Goal: Transaction & Acquisition: Purchase product/service

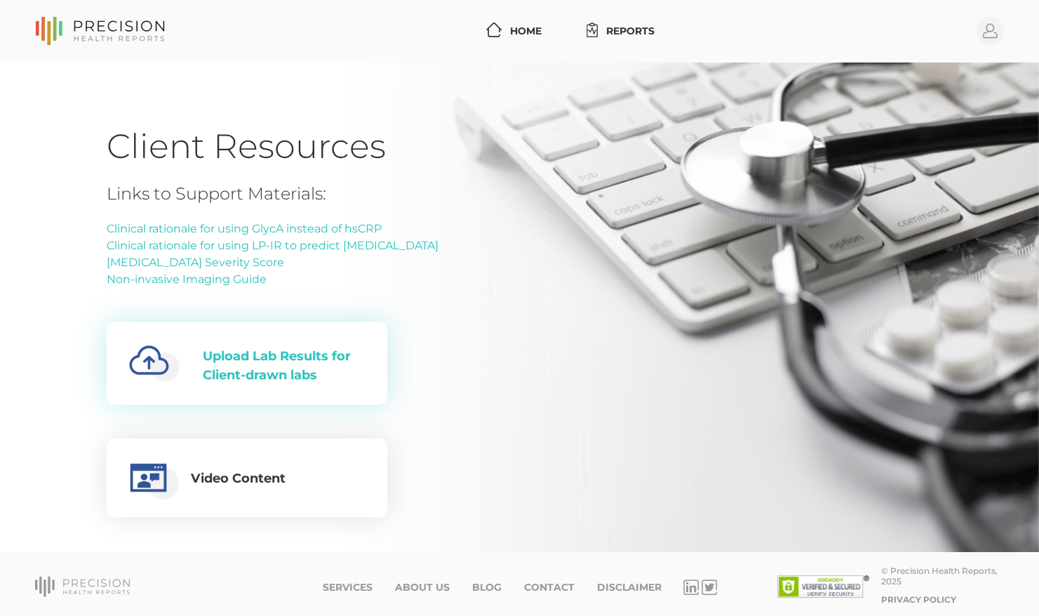
click at [292, 353] on div "Upload Lab Results for Client-drawn labs" at bounding box center [284, 366] width 162 height 38
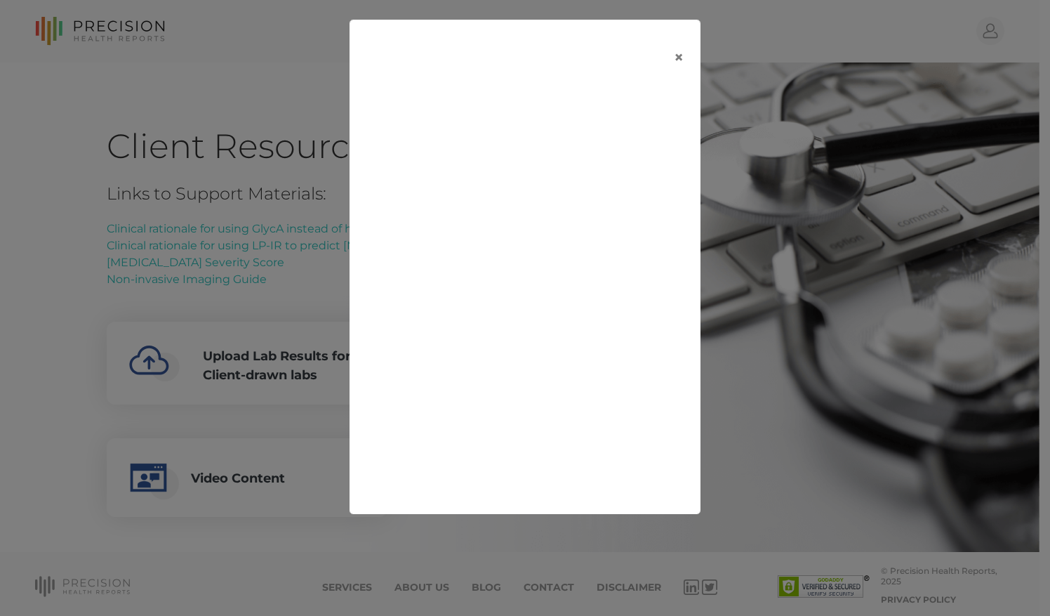
click at [785, 15] on div "×" at bounding box center [525, 308] width 1050 height 616
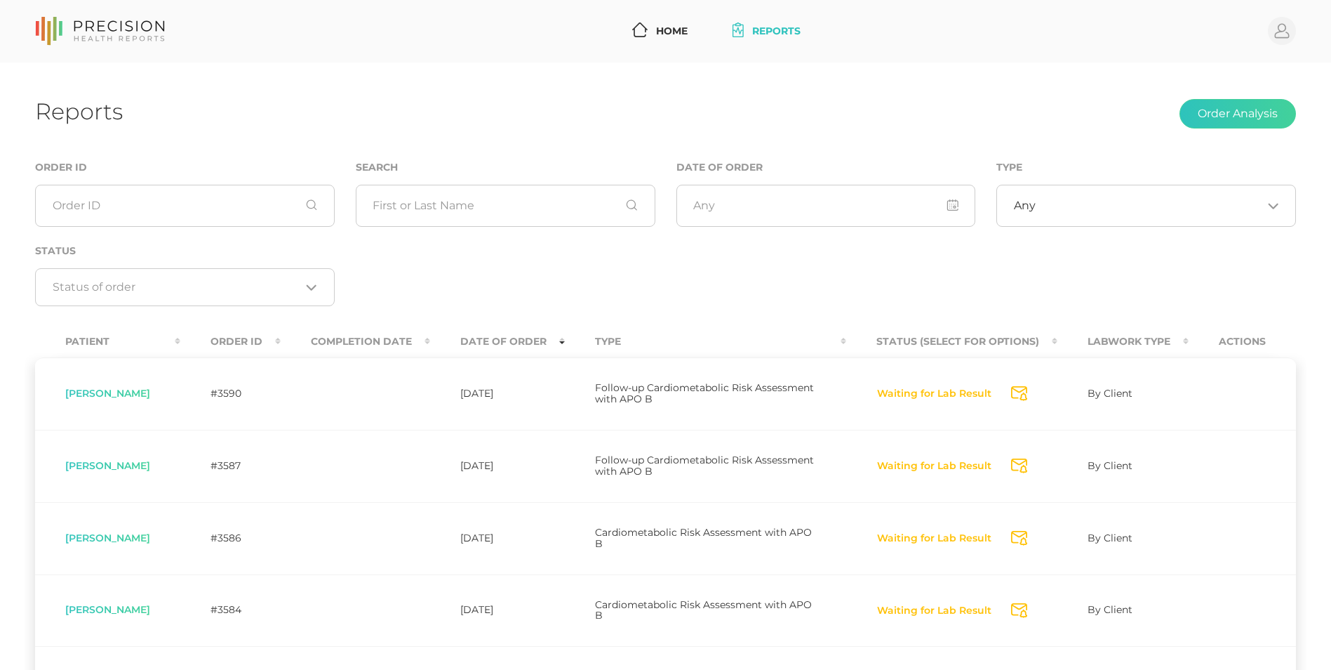
scroll to position [63, 0]
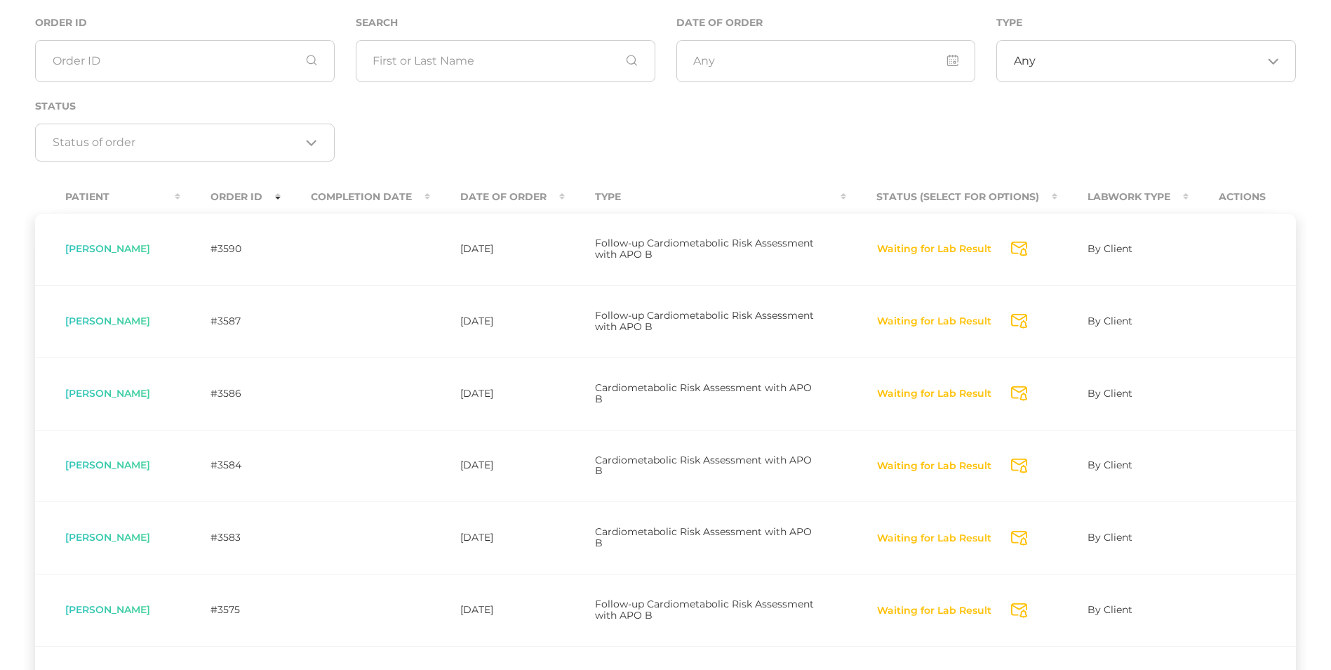
scroll to position [144, 0]
click at [401, 201] on th "Completion Date" at bounding box center [355, 198] width 149 height 32
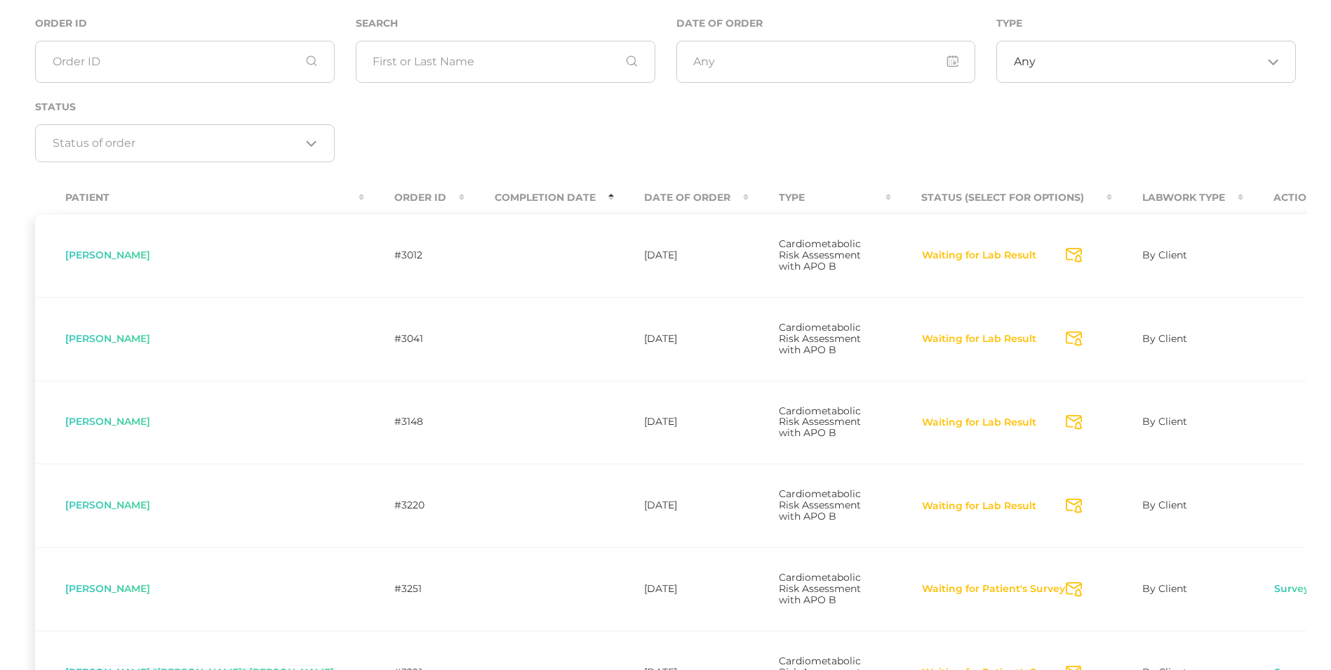
click at [465, 195] on th "Completion Date" at bounding box center [539, 198] width 149 height 32
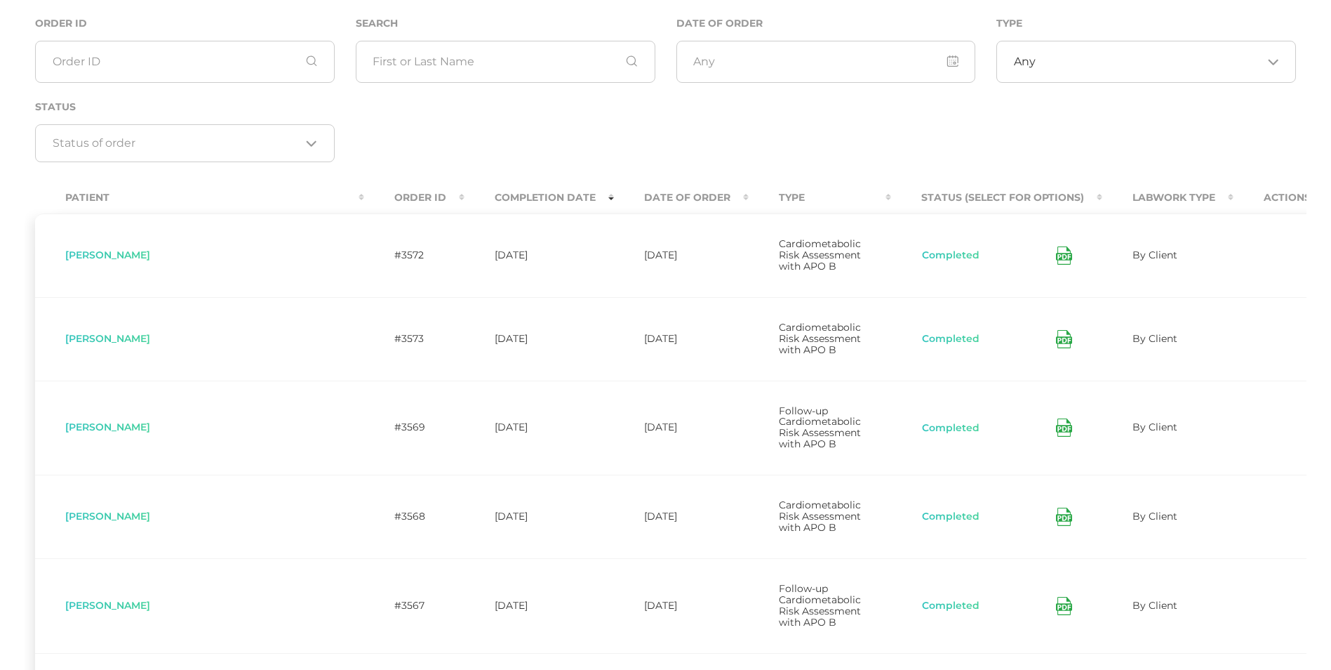
click at [465, 204] on th "Completion Date" at bounding box center [539, 198] width 149 height 32
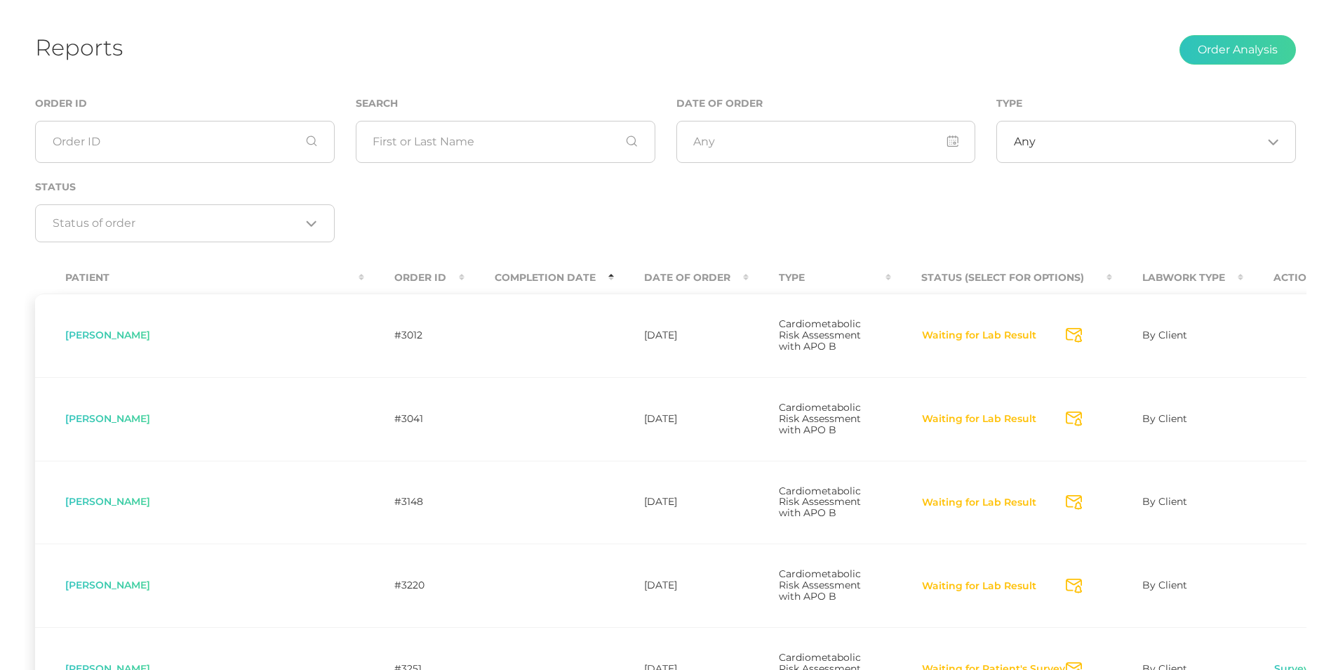
scroll to position [58, 0]
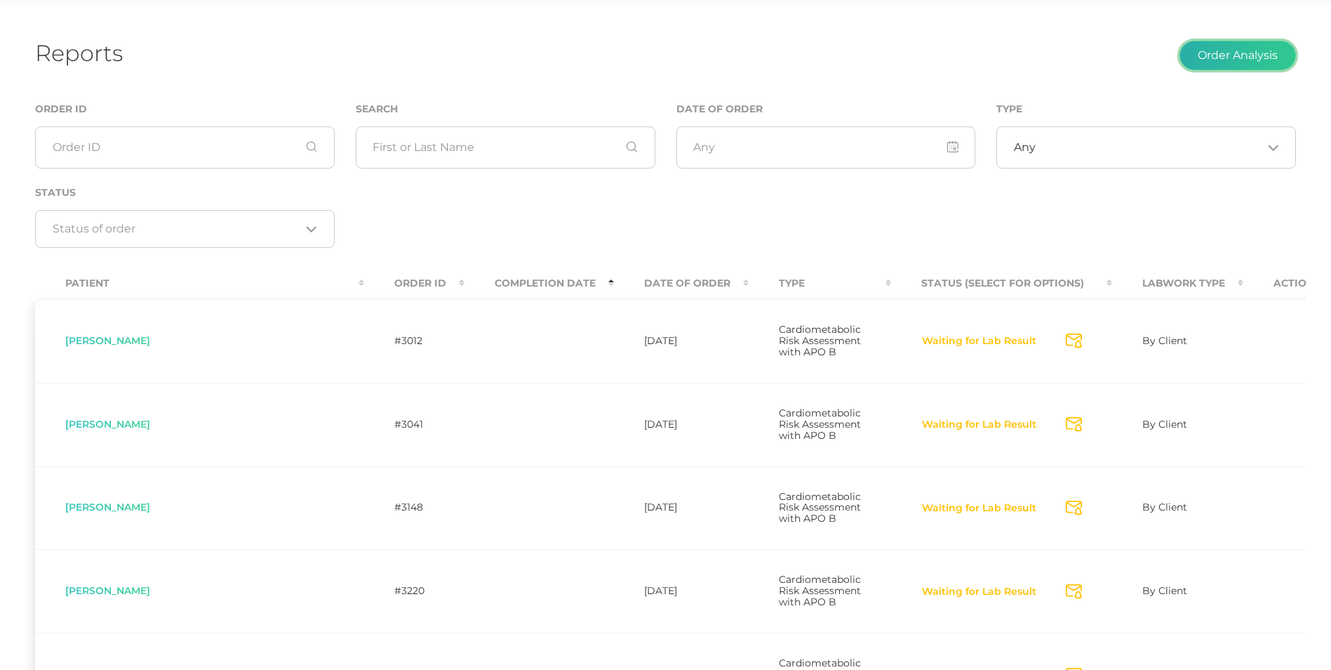
click at [1225, 53] on button "Order Analysis" at bounding box center [1238, 55] width 117 height 29
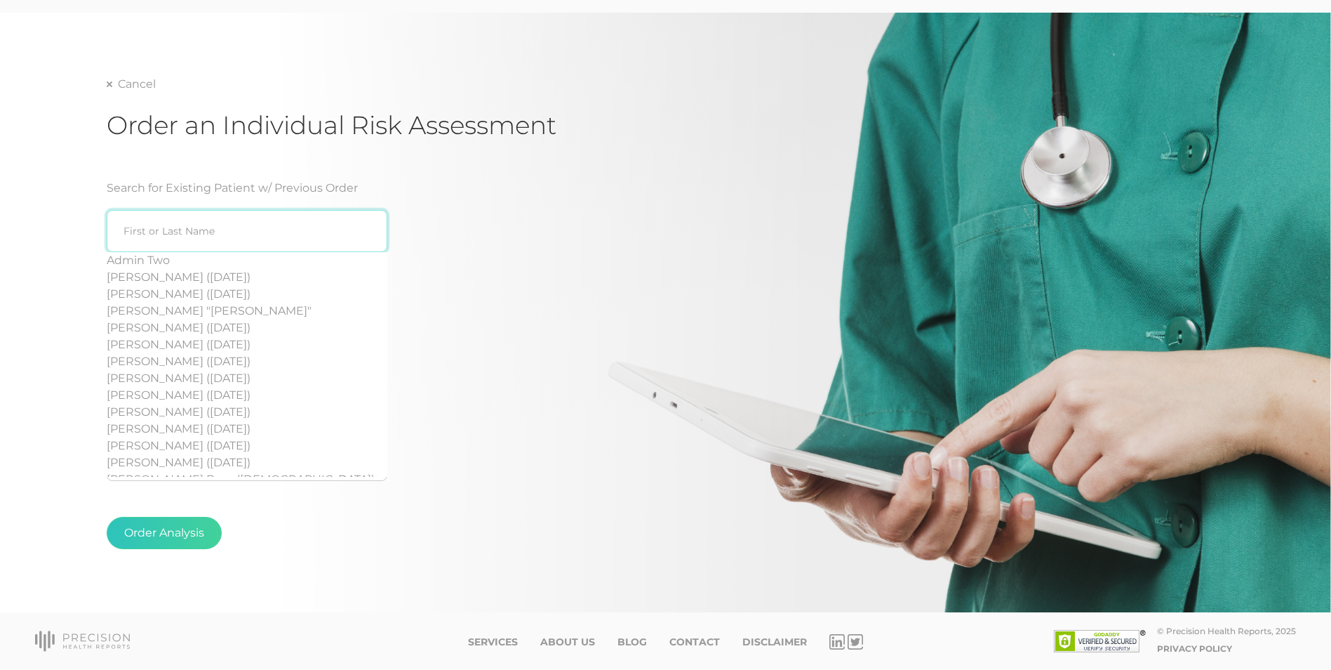
click at [322, 227] on input "search" at bounding box center [247, 231] width 281 height 42
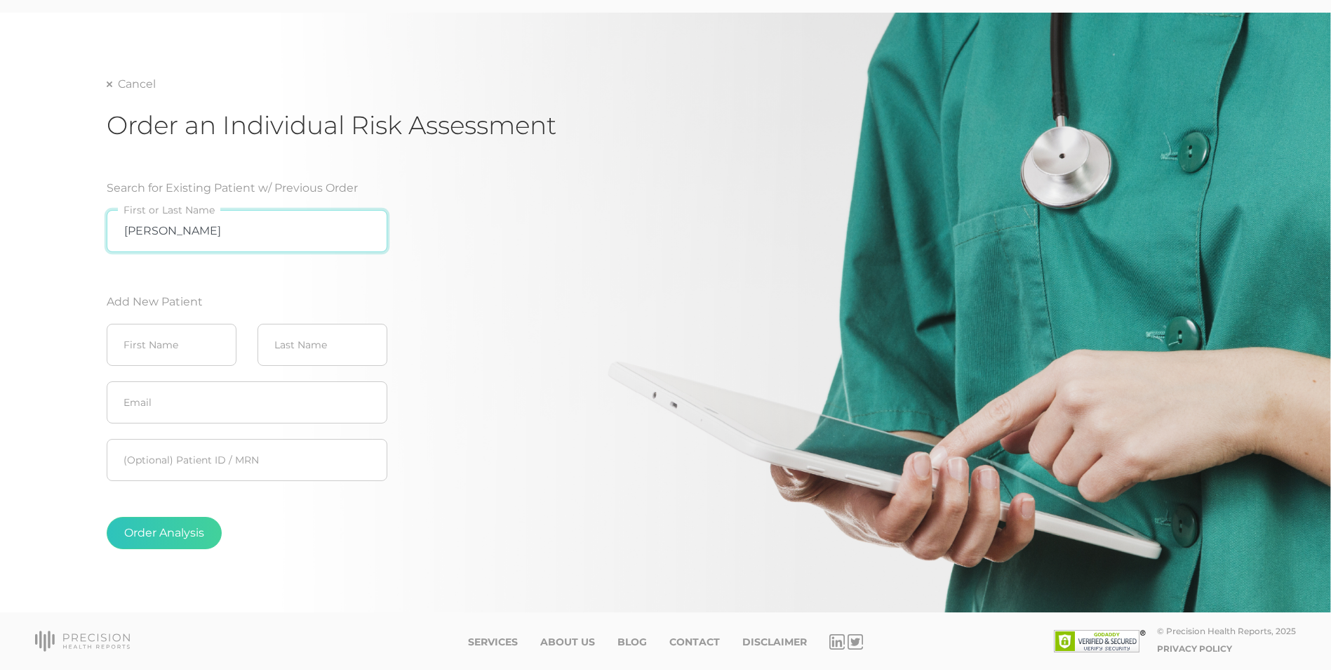
type input "brian hughes"
click at [140, 352] on input "text" at bounding box center [172, 345] width 130 height 42
type input "Brian"
type input "Hughes"
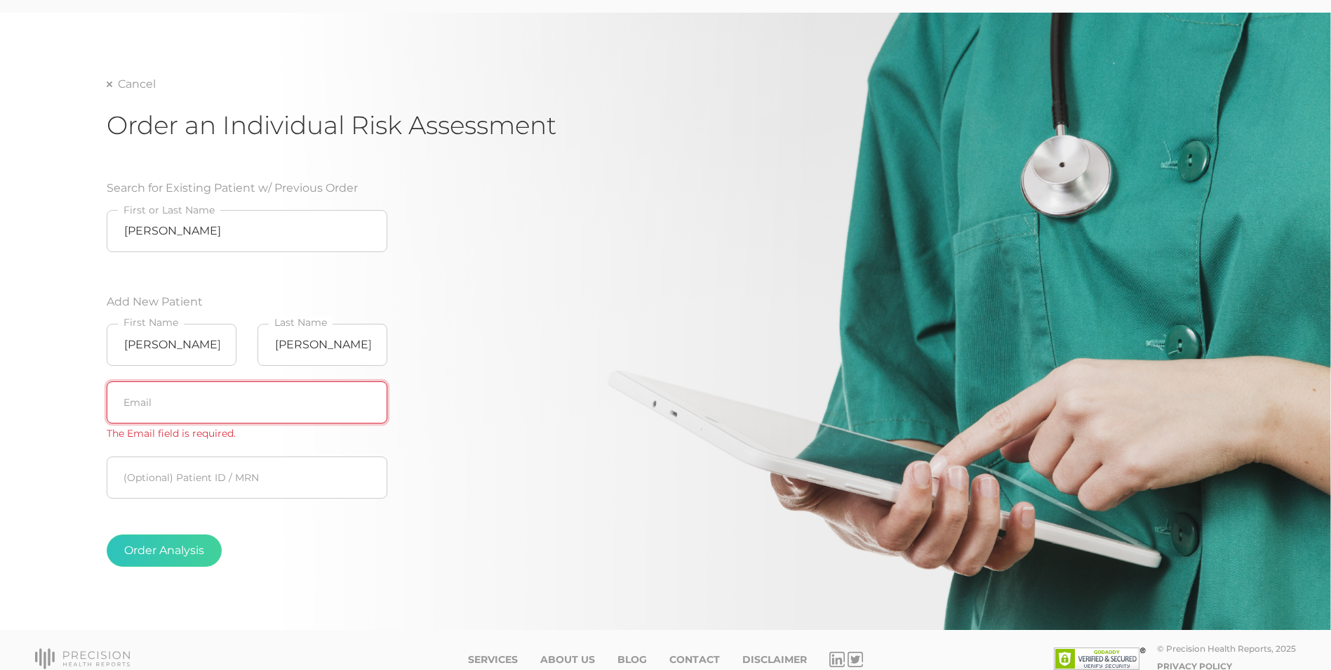
click at [294, 413] on input "text" at bounding box center [247, 402] width 281 height 42
paste input "bph266@me.com"
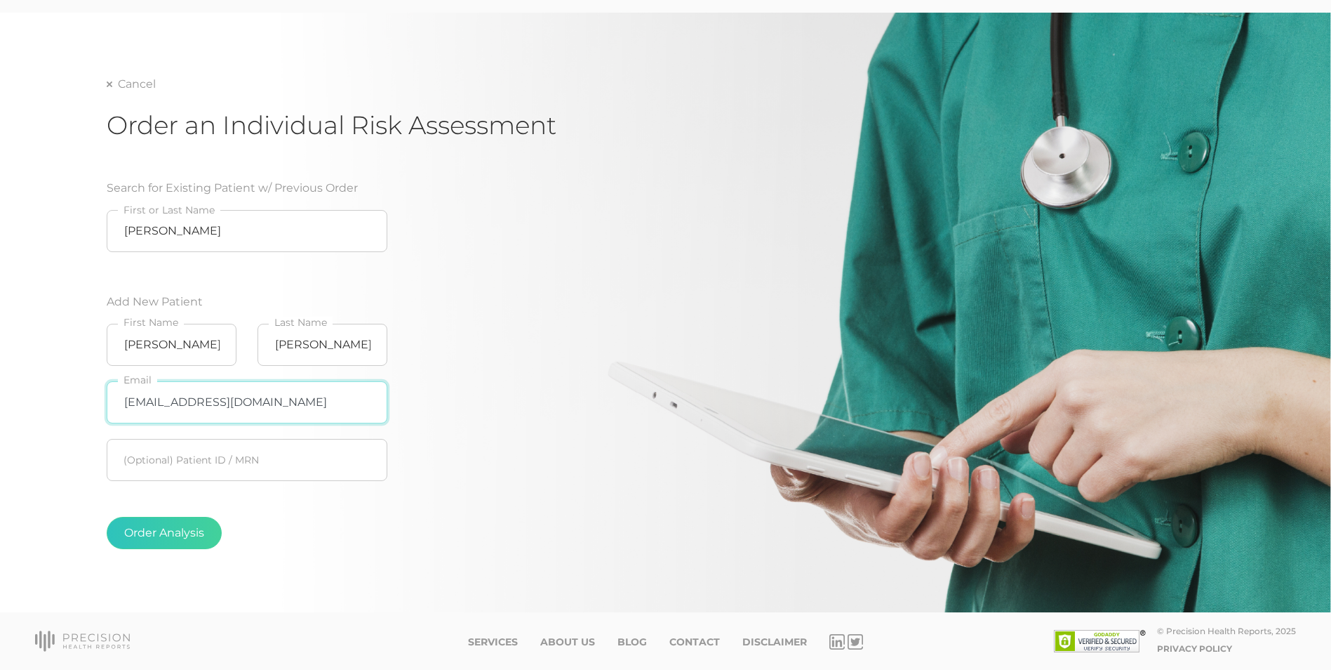
type input "bph266@me.com"
click at [442, 416] on div "Search for Existing Patient w/ Previous Order brian hughes First or Last Name A…" at bounding box center [331, 370] width 449 height 414
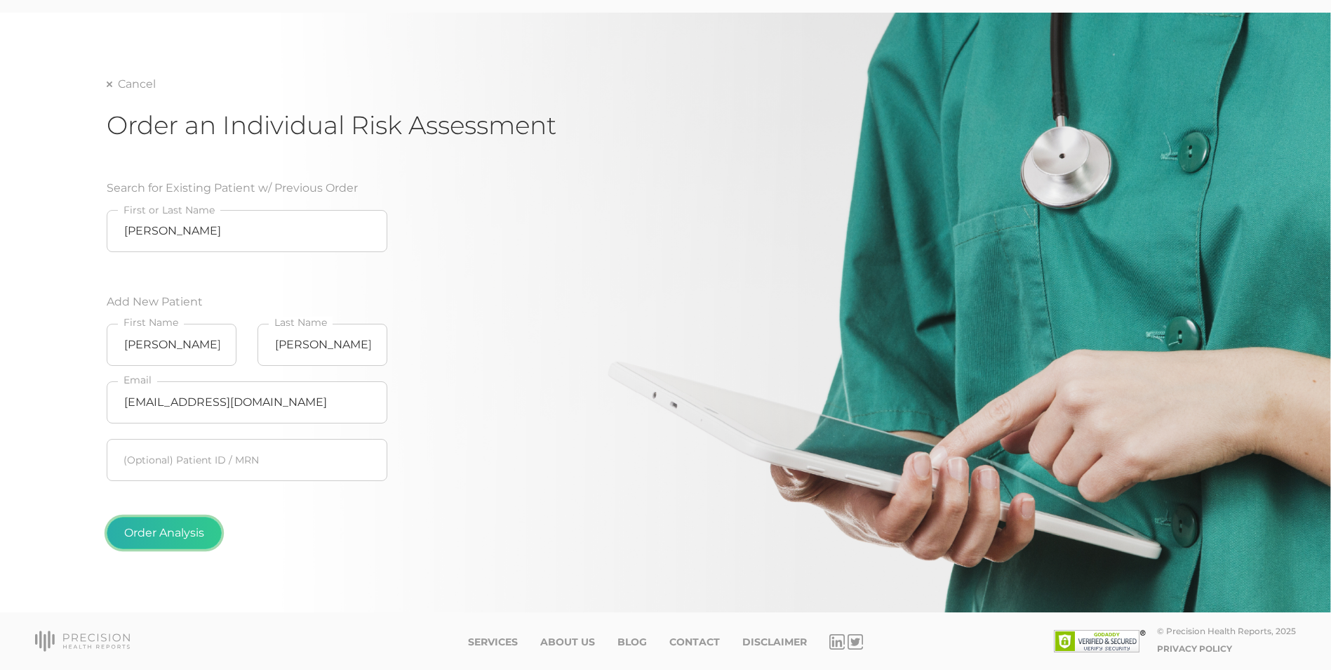
click at [174, 521] on button "Order Analysis" at bounding box center [164, 533] width 115 height 32
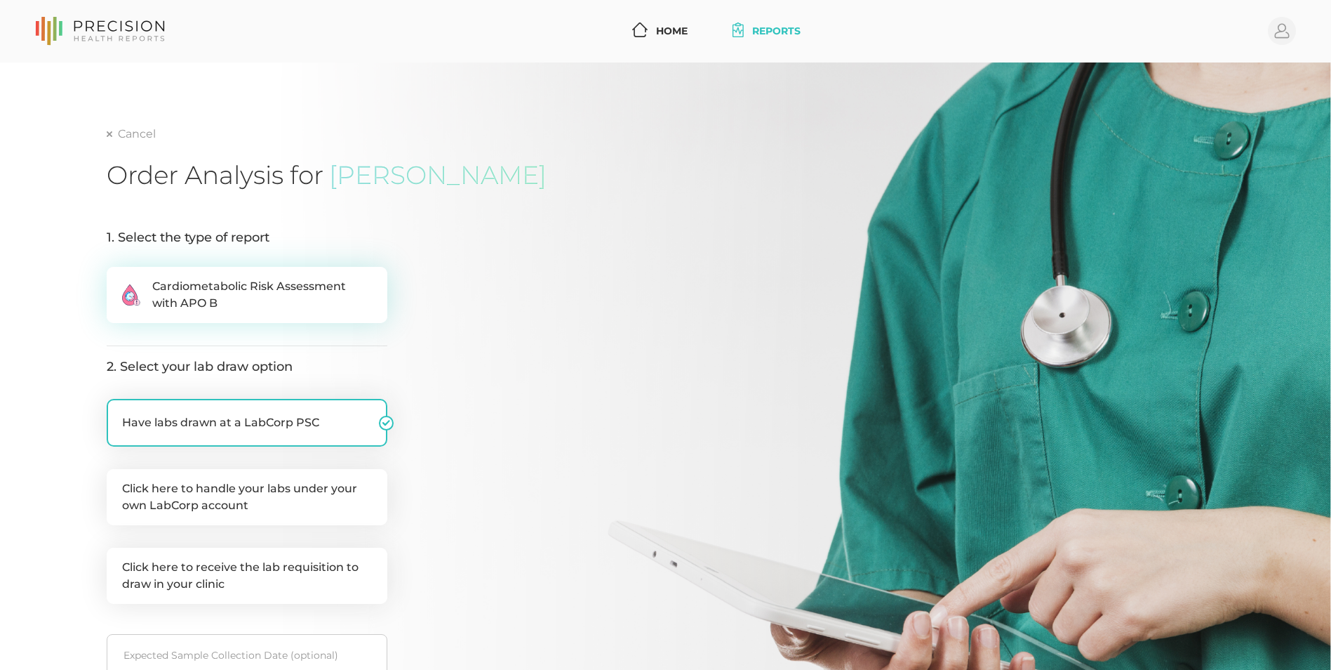
click at [345, 281] on span "Cardiometabolic Risk Assessment with APO B" at bounding box center [262, 295] width 220 height 34
click at [118, 281] on input ".cls-2{fill:#fa759e}.cls-4{fill:#ffd7e5}.cls-8{fill:#3a2c60} Cardiometabolic Ri…" at bounding box center [112, 274] width 11 height 14
radio input "true"
click at [278, 520] on label "Click here to handle your labs under your own LabCorp account" at bounding box center [247, 497] width 281 height 56
click at [118, 483] on input "Click here to handle your labs under your own LabCorp account" at bounding box center [112, 476] width 11 height 14
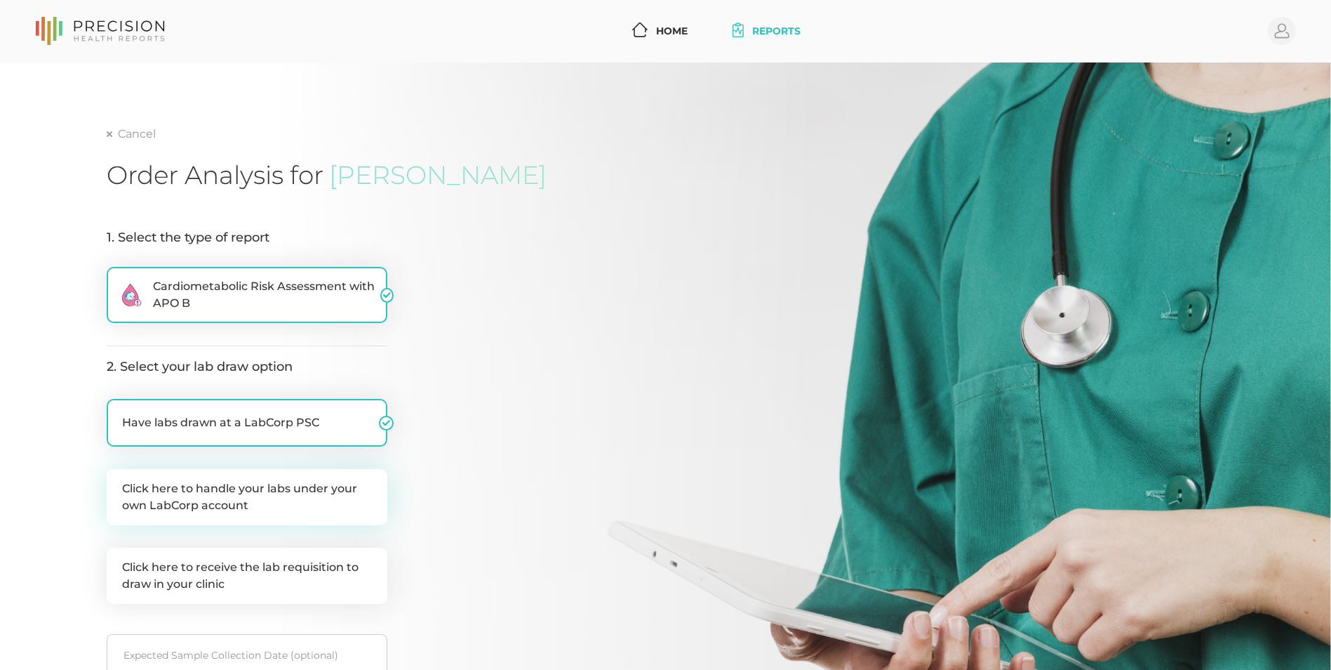
checkbox input "true"
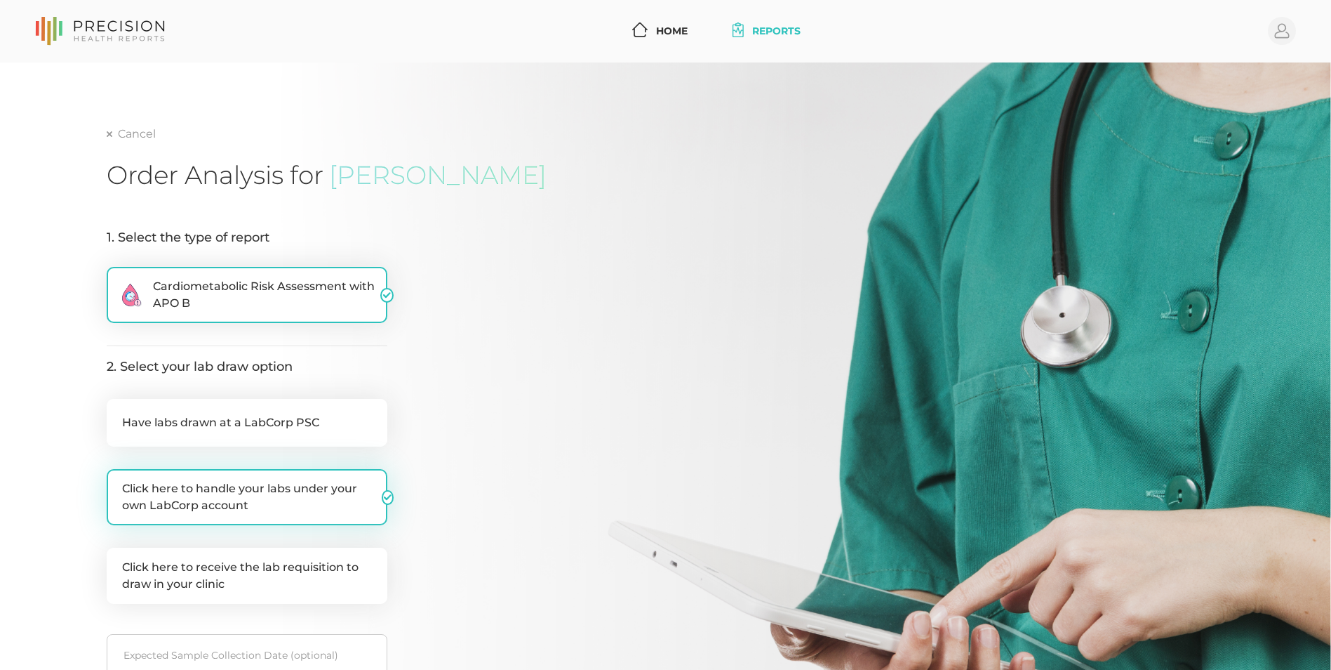
checkbox input "false"
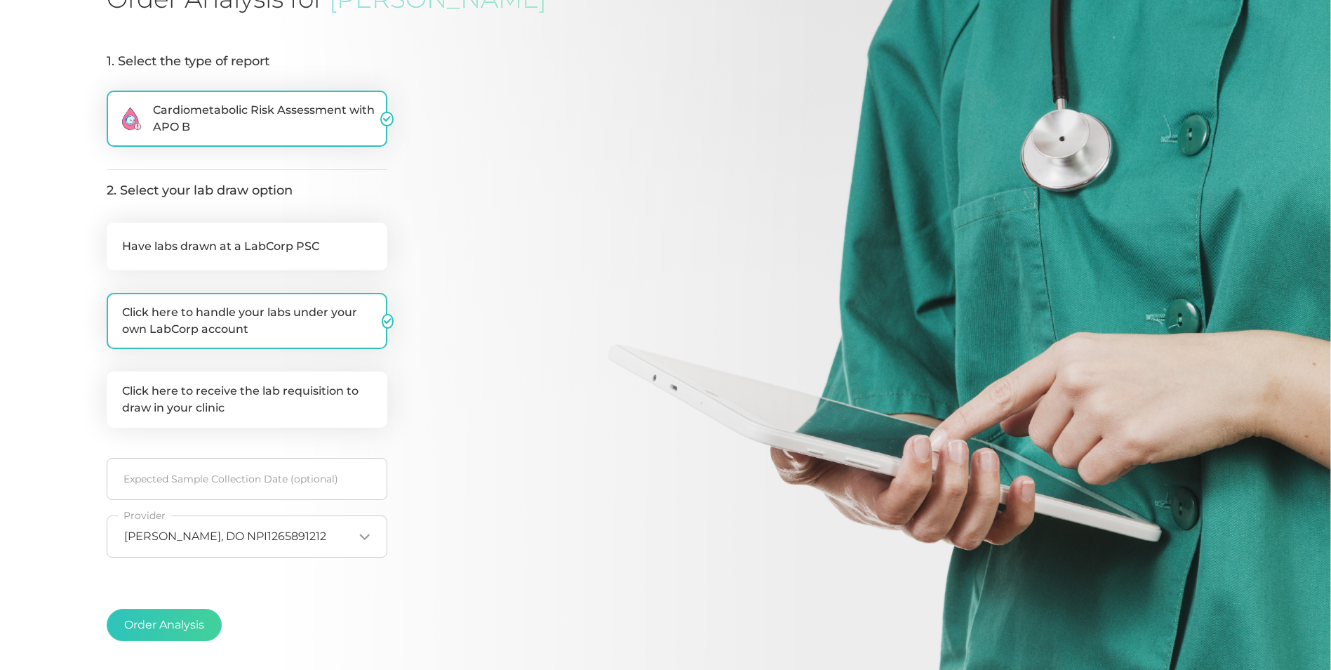
scroll to position [177, 0]
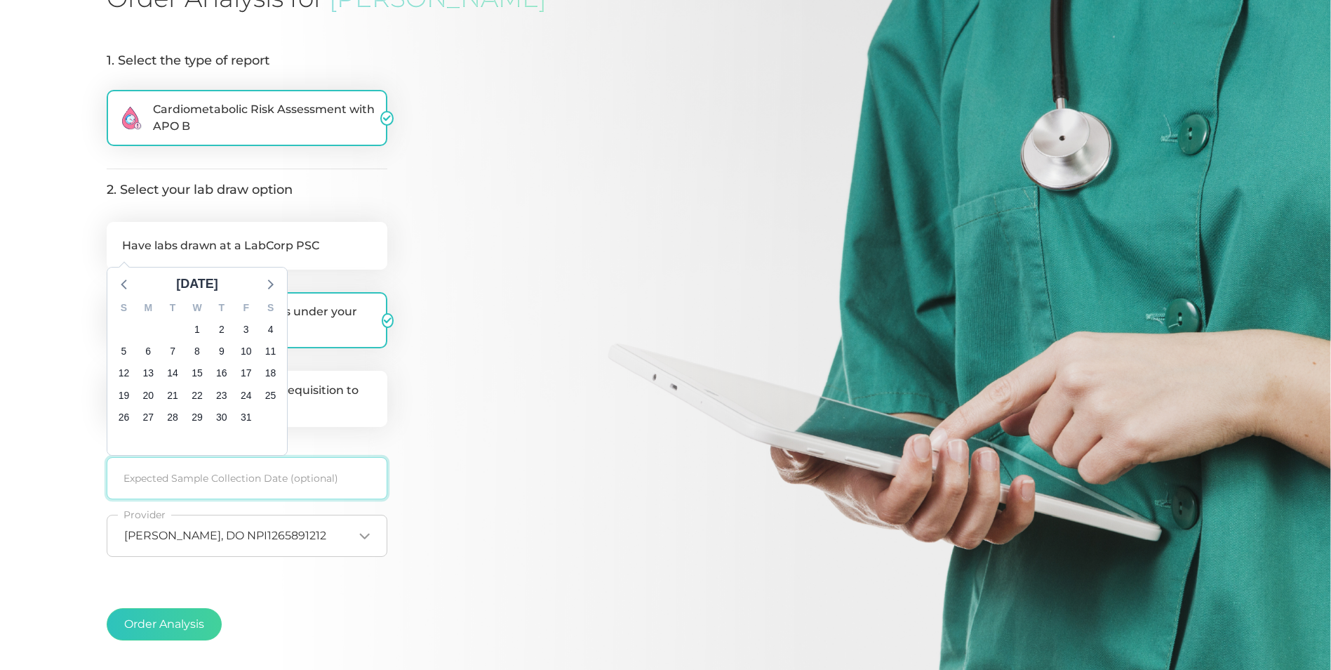
click at [362, 475] on input at bounding box center [247, 478] width 281 height 42
click at [218, 321] on span "2" at bounding box center [222, 326] width 20 height 20
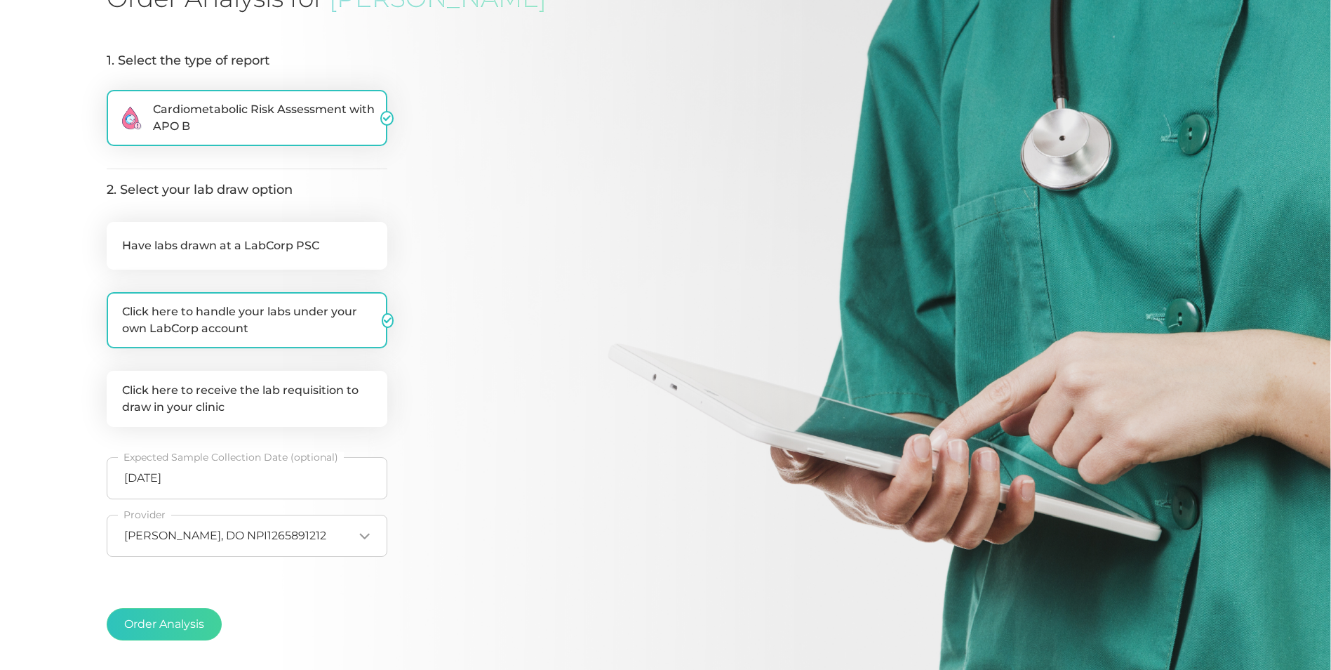
click at [551, 476] on div "1. Select the type of report .cls-2{fill:#fa759e}.cls-4{fill:#ffd7e5}.cls-8{fil…" at bounding box center [331, 352] width 449 height 633
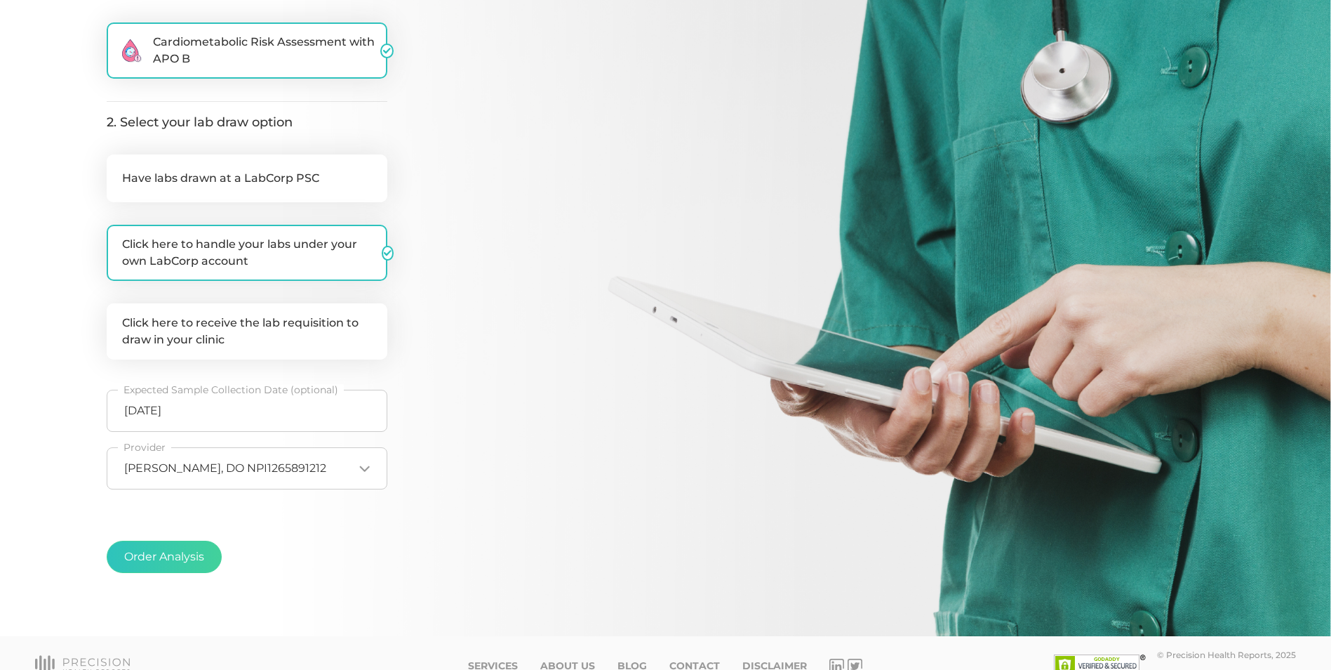
scroll to position [245, 0]
click at [198, 552] on button "Order Analysis" at bounding box center [164, 556] width 115 height 32
radio input "false"
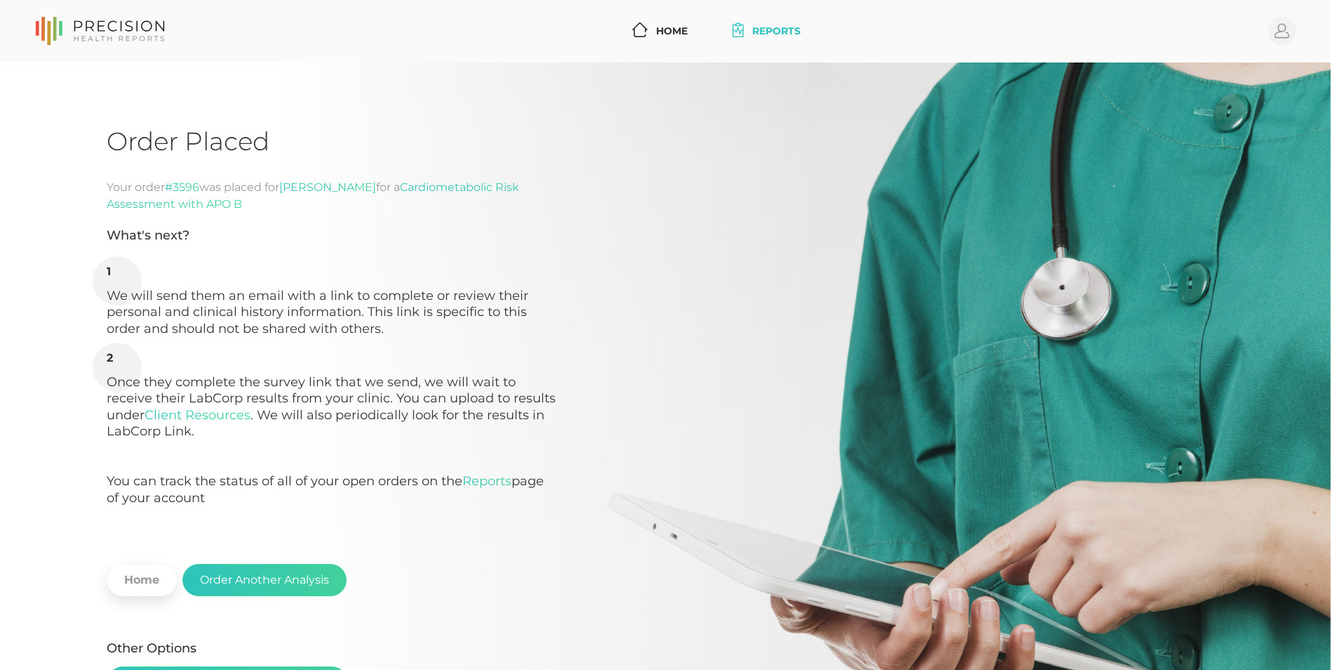
click at [755, 23] on link "Reports" at bounding box center [766, 31] width 79 height 26
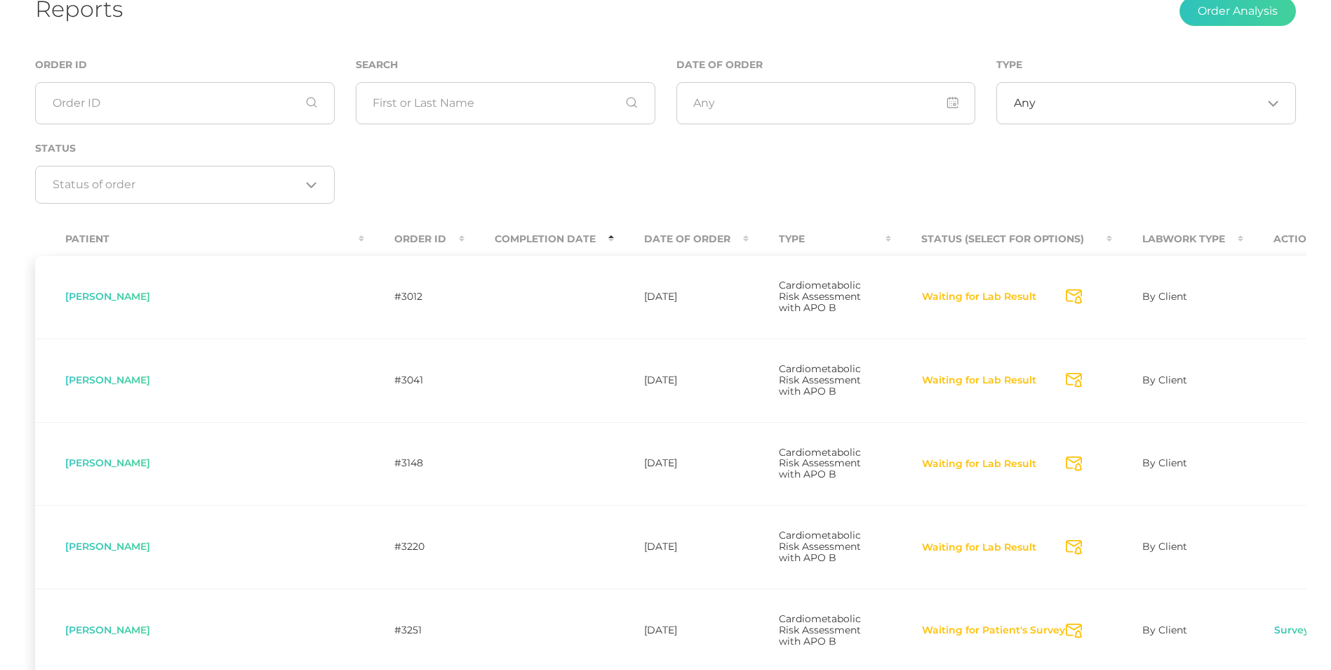
scroll to position [105, 0]
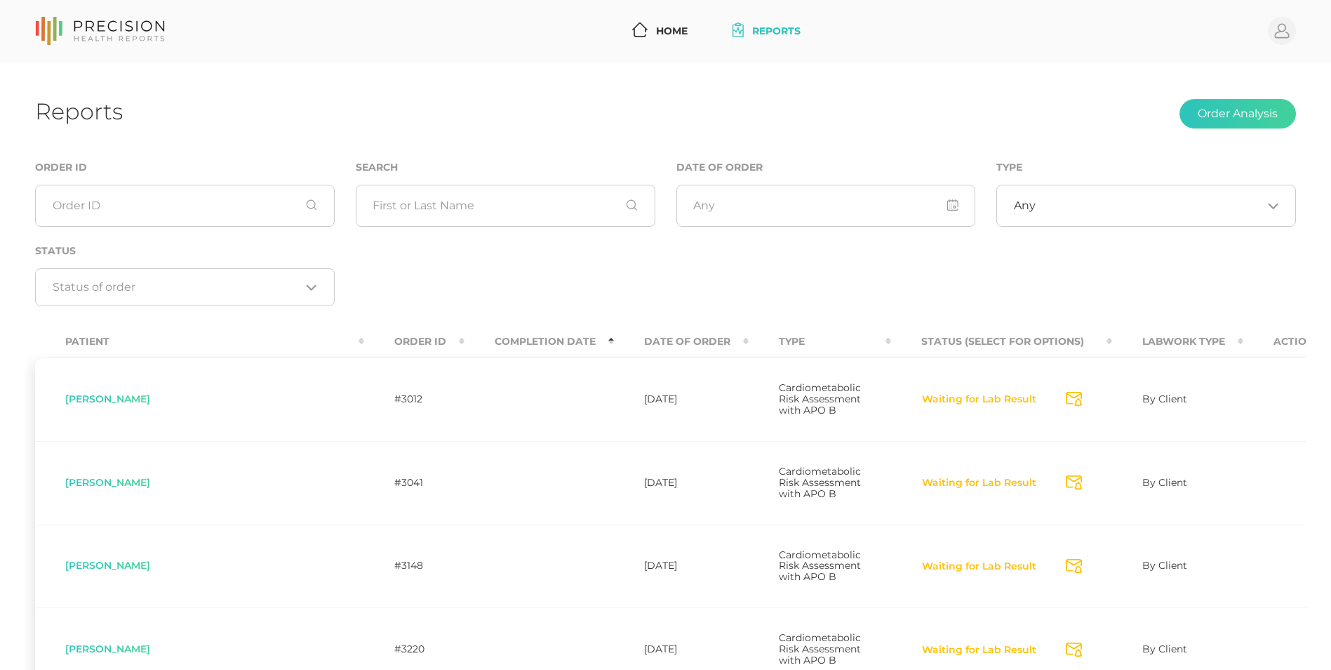
scroll to position [105, 0]
